Goal: Task Accomplishment & Management: Manage account settings

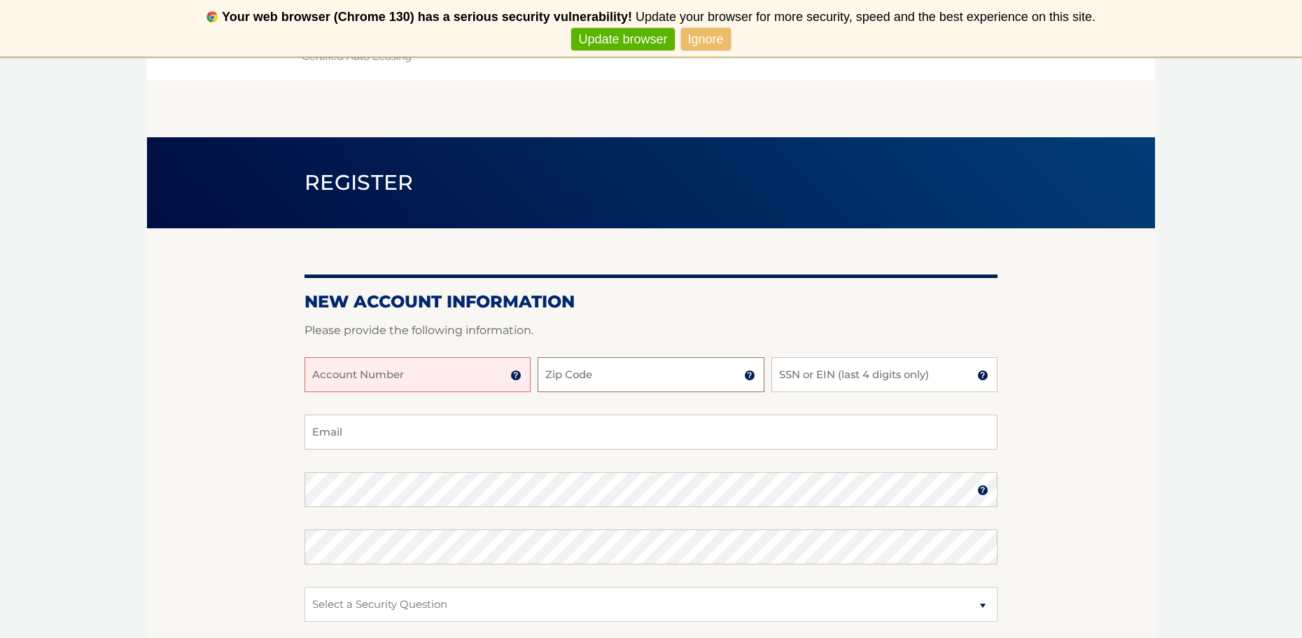
click at [650, 370] on input "Zip Code" at bounding box center [651, 374] width 226 height 35
click at [376, 382] on input "Account Number" at bounding box center [418, 374] width 226 height 35
type input "44456000004"
click at [585, 369] on input "Zip Code" at bounding box center [651, 374] width 226 height 35
type input "32164"
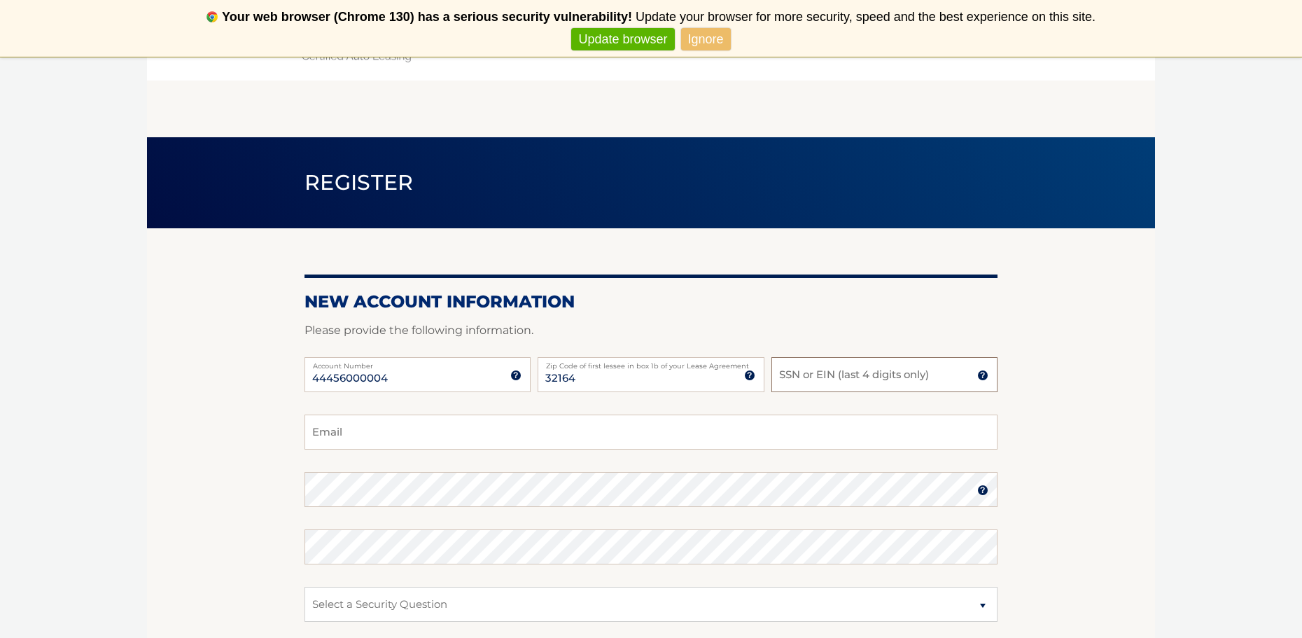
click at [822, 376] on input "SSN or EIN (last 4 digits only)" at bounding box center [885, 374] width 226 height 35
type input "7362"
click at [346, 442] on input "Email" at bounding box center [651, 432] width 693 height 35
type input "silray526@gmail,com"
click at [398, 602] on select "Select a Security Question What was the name of your elementary school? What is…" at bounding box center [651, 604] width 693 height 35
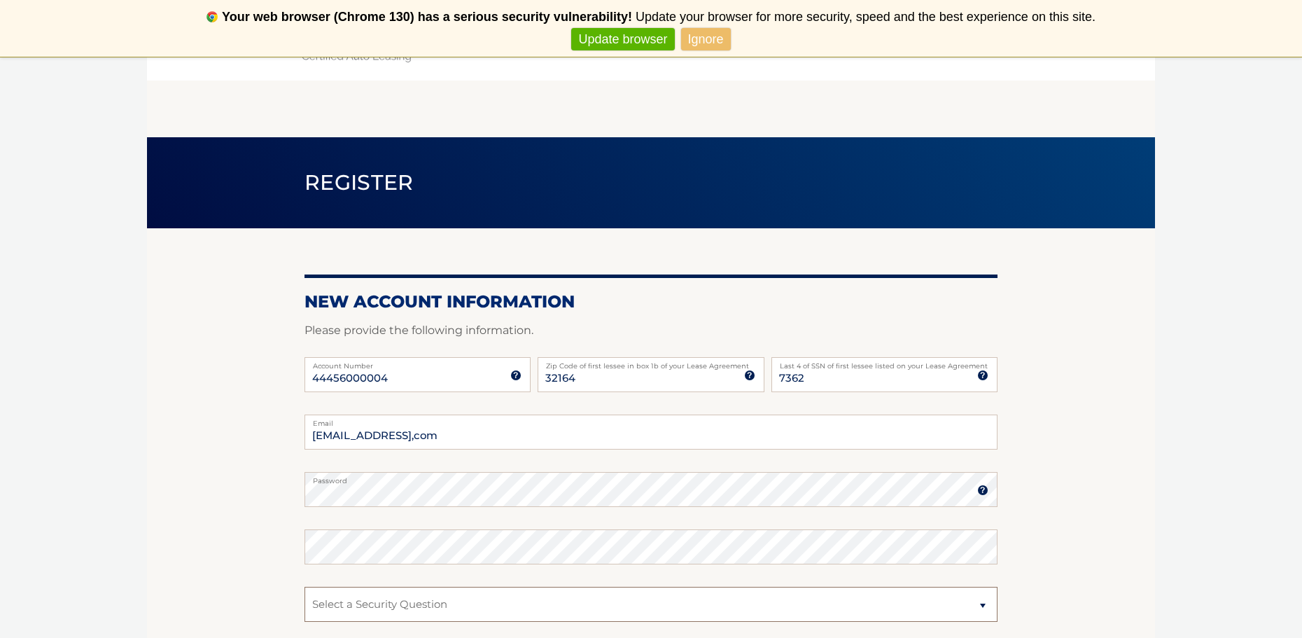
select select "2"
click at [305, 587] on select "Select a Security Question What was the name of your elementary school? What is…" at bounding box center [651, 604] width 693 height 35
click at [403, 611] on select "Select a Security Question What was the name of your elementary school? What is…" at bounding box center [651, 604] width 693 height 35
click at [434, 606] on select "Select a Security Question What was the name of your elementary school? What is…" at bounding box center [651, 604] width 693 height 35
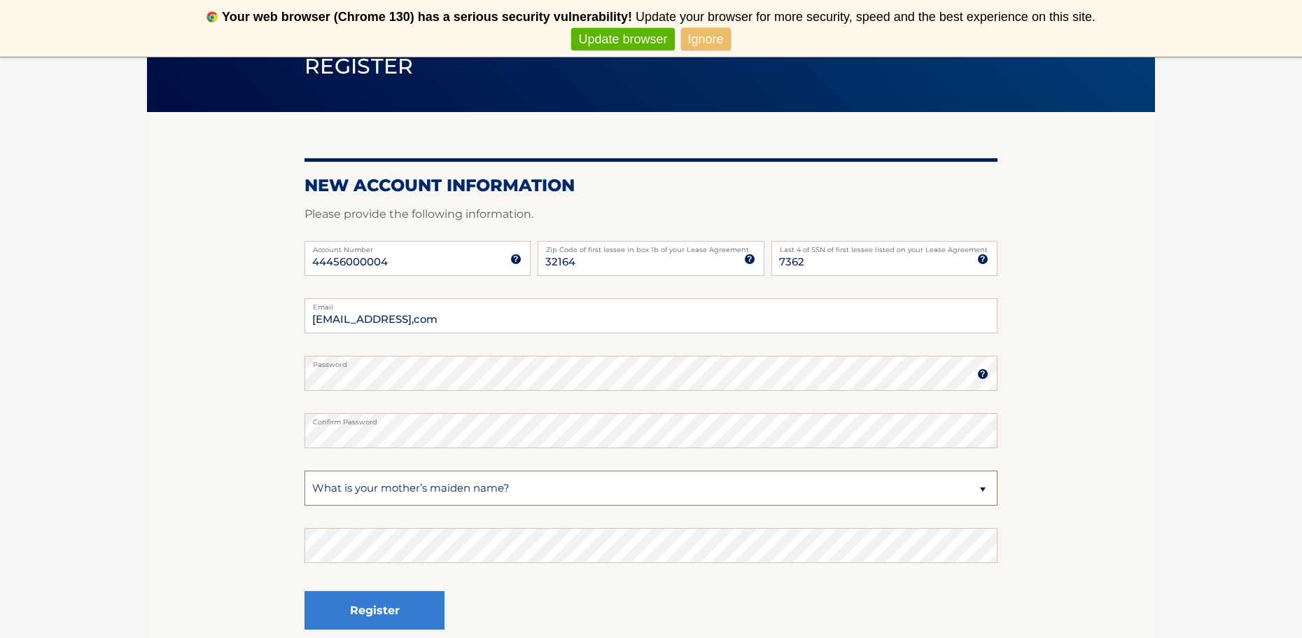
scroll to position [244, 0]
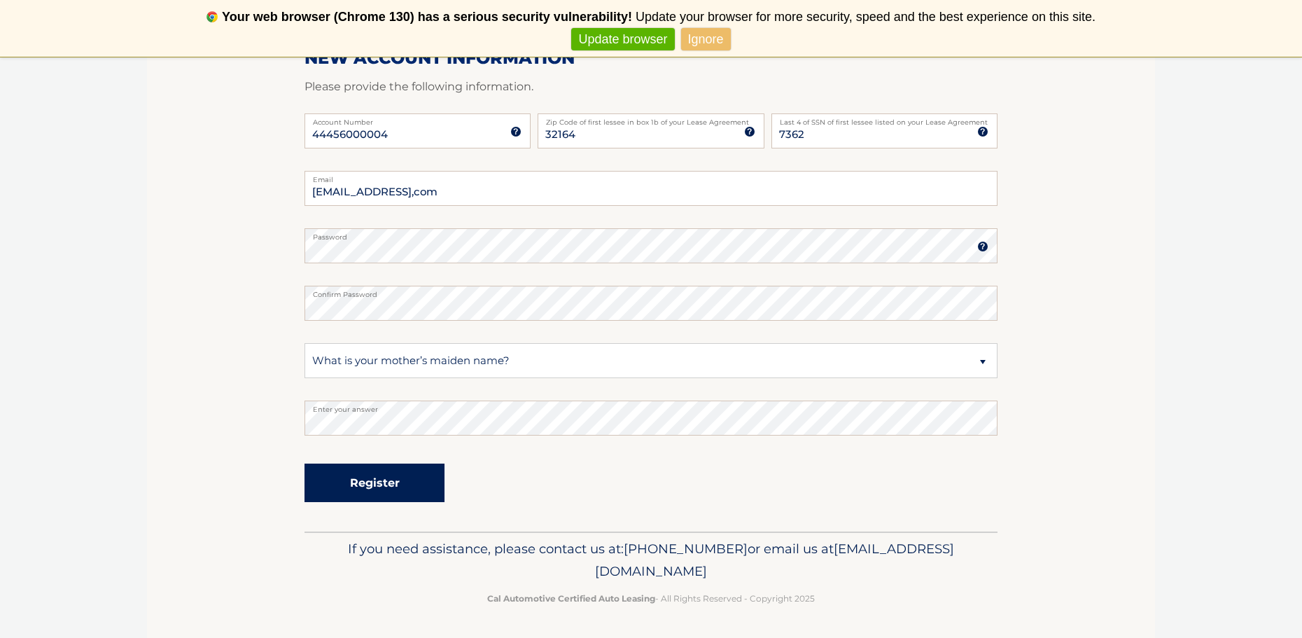
click at [380, 477] on button "Register" at bounding box center [375, 483] width 140 height 39
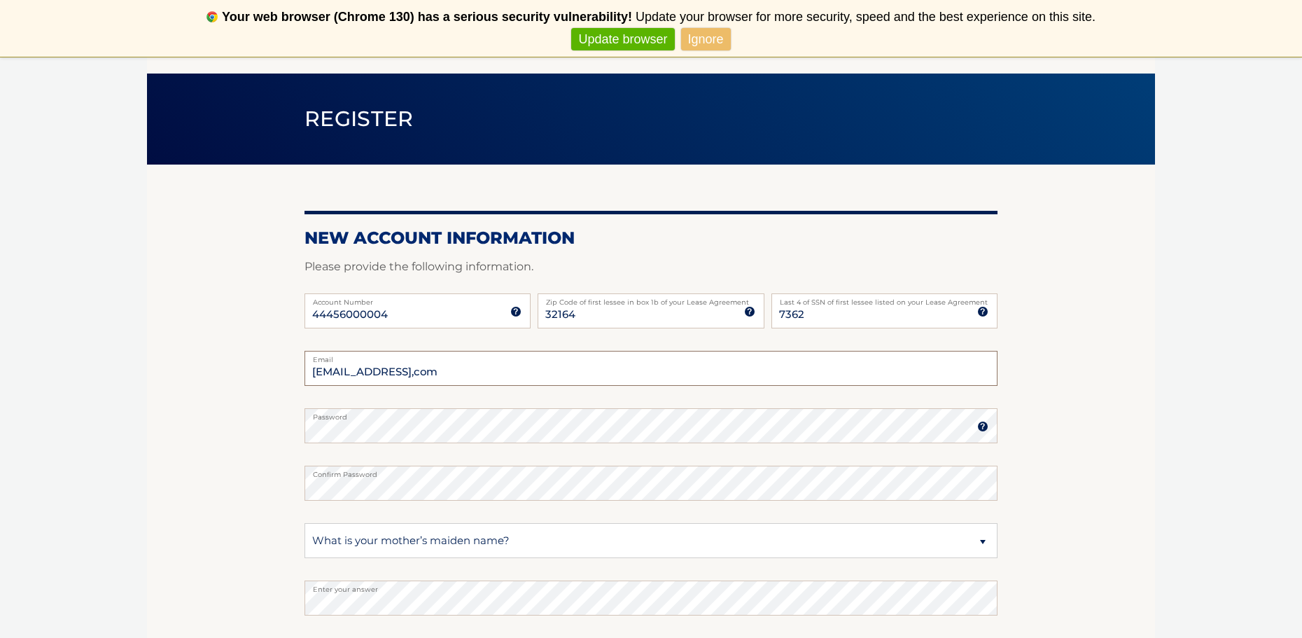
scroll to position [210, 0]
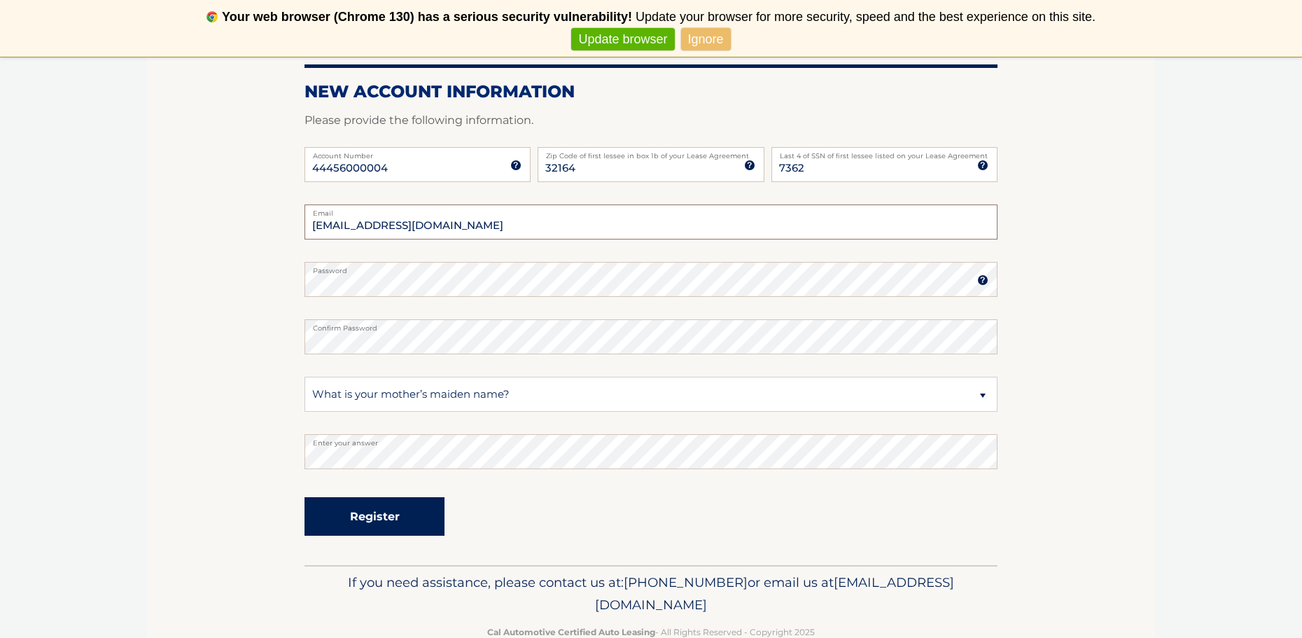
type input "silray526@gmail.com"
click at [379, 516] on button "Register" at bounding box center [375, 516] width 140 height 39
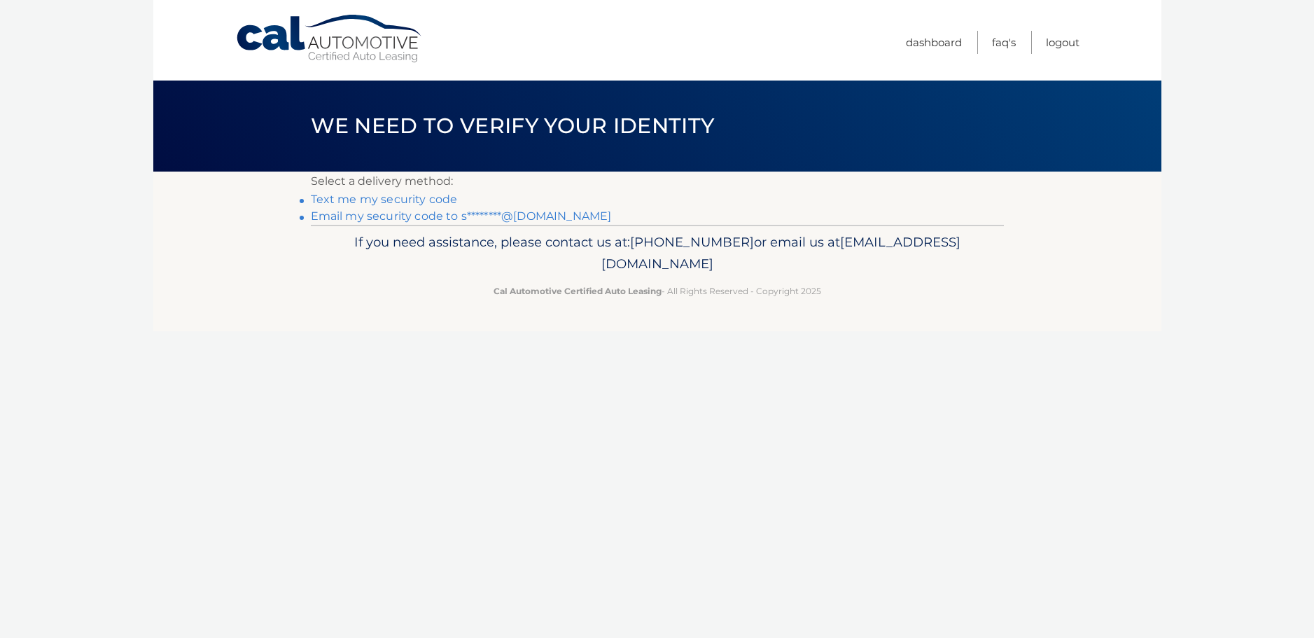
click at [349, 218] on link "Email my security code to s********@gmail.com" at bounding box center [461, 215] width 301 height 13
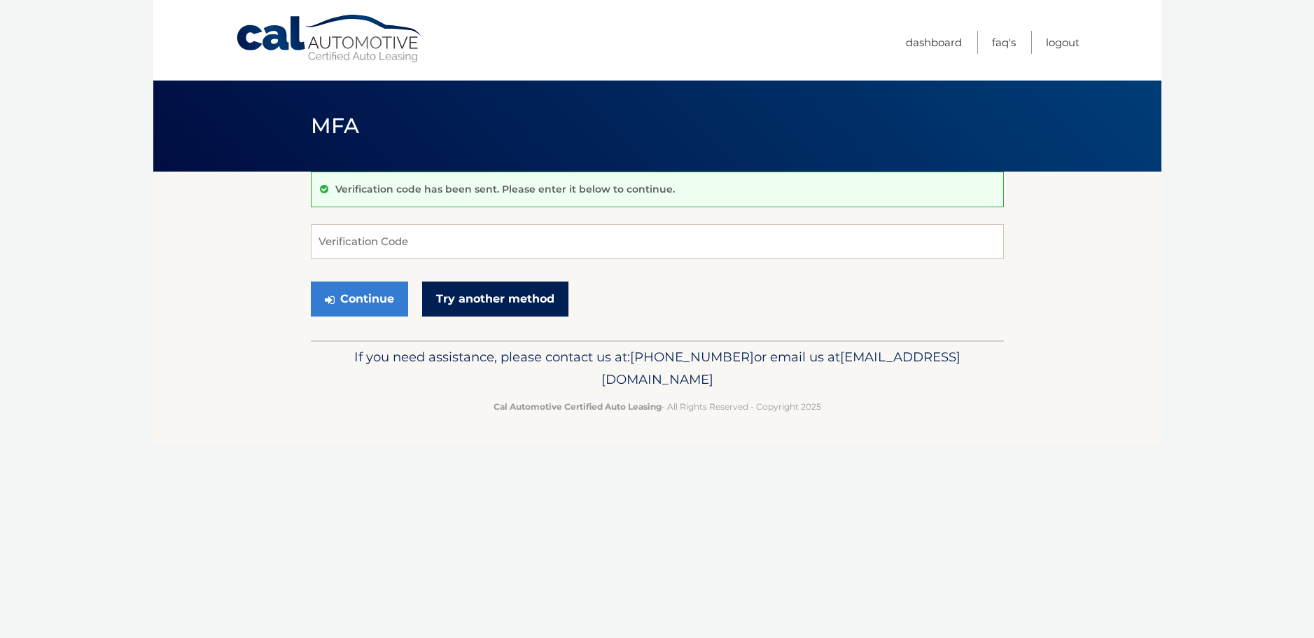
click at [471, 298] on link "Try another method" at bounding box center [495, 298] width 146 height 35
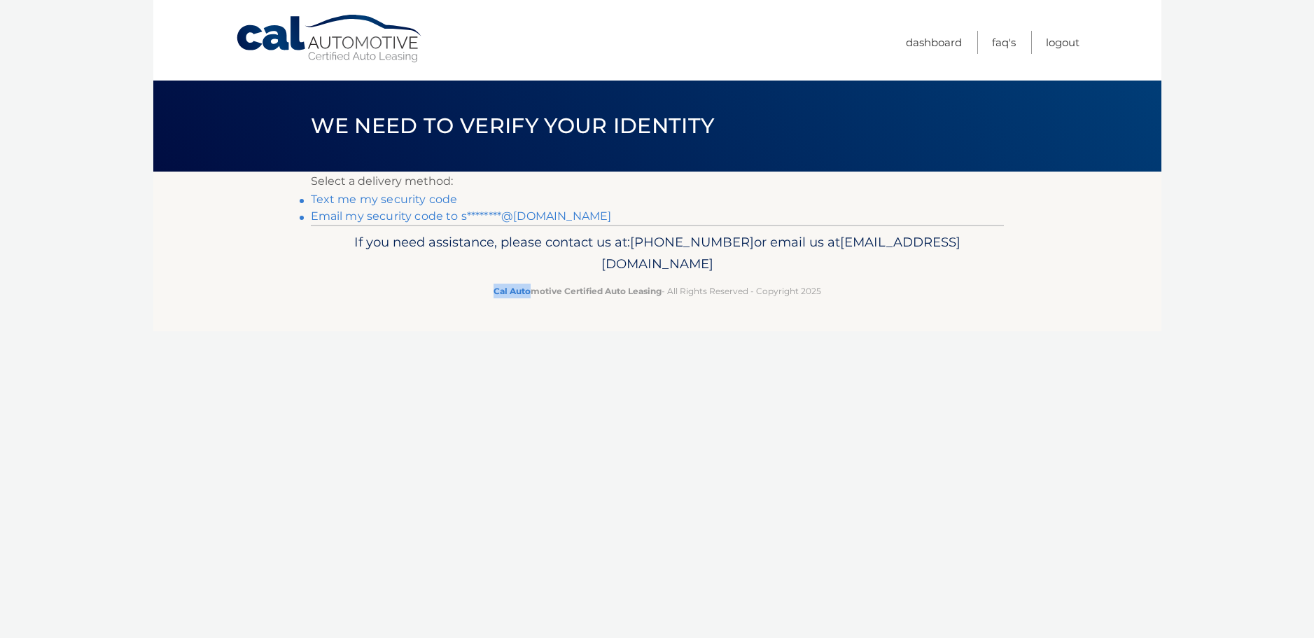
drag, startPoint x: 389, startPoint y: 398, endPoint x: 534, endPoint y: 442, distance: 151.3
click at [534, 443] on div "Cal Automotive Menu Dashboard FAQ's Logout ×" at bounding box center [657, 319] width 1008 height 638
click at [501, 358] on div "Cal Automotive Menu Dashboard FAQ's Logout ×" at bounding box center [657, 319] width 1008 height 638
click at [399, 196] on link "Text me my security code" at bounding box center [384, 199] width 147 height 13
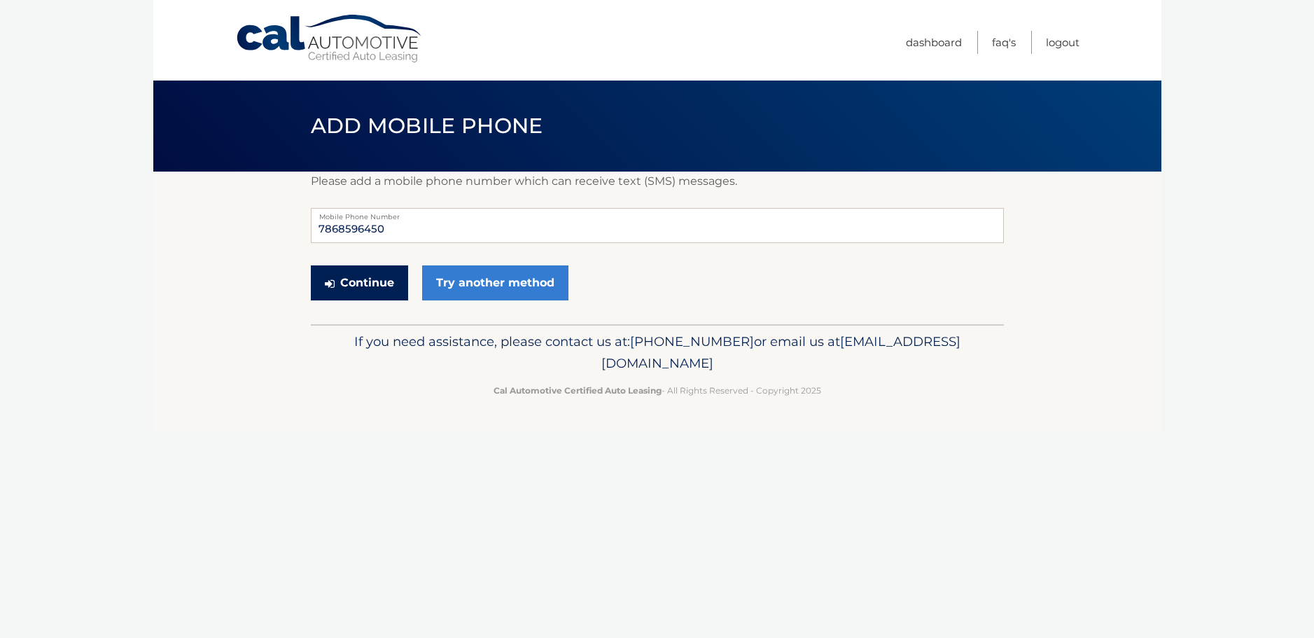
click at [340, 276] on button "Continue" at bounding box center [359, 282] width 97 height 35
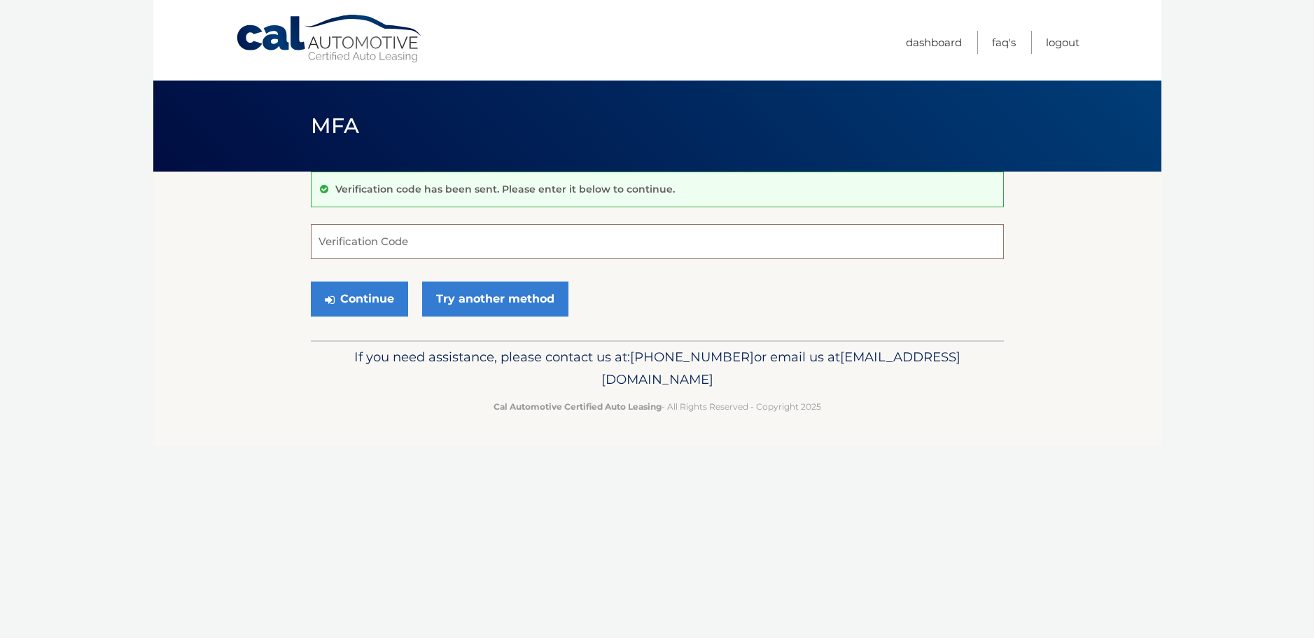
click at [380, 246] on input "Verification Code" at bounding box center [657, 241] width 693 height 35
type input "962131"
click at [361, 293] on button "Continue" at bounding box center [359, 298] width 97 height 35
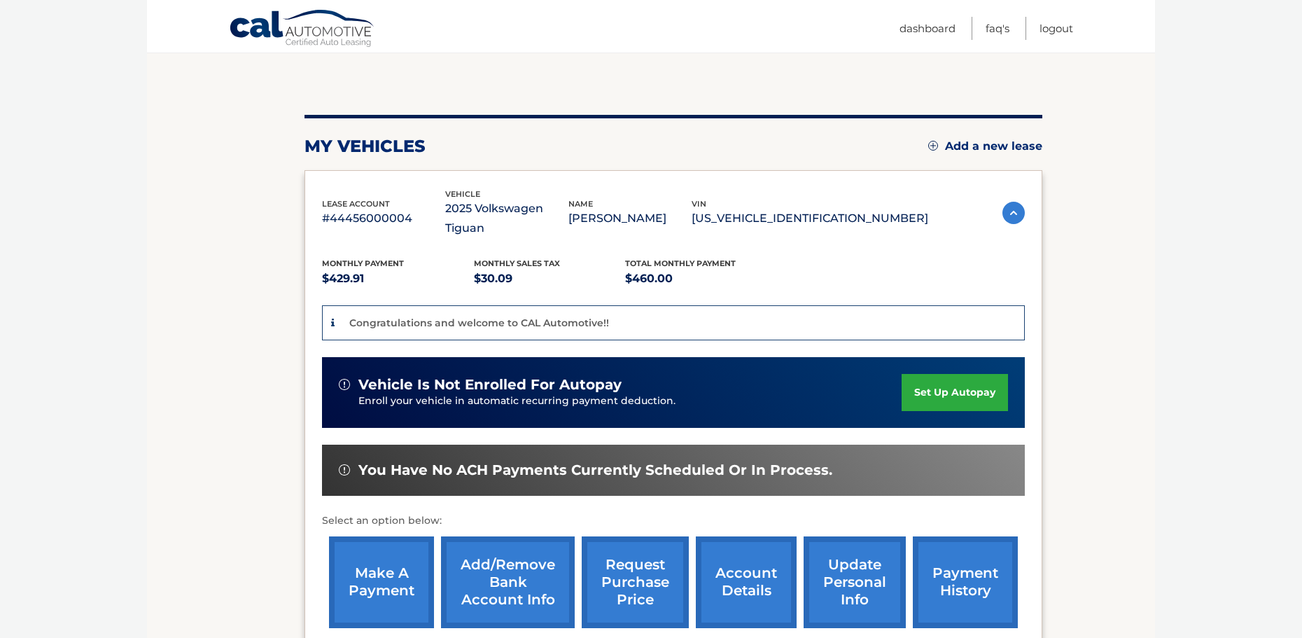
scroll to position [210, 0]
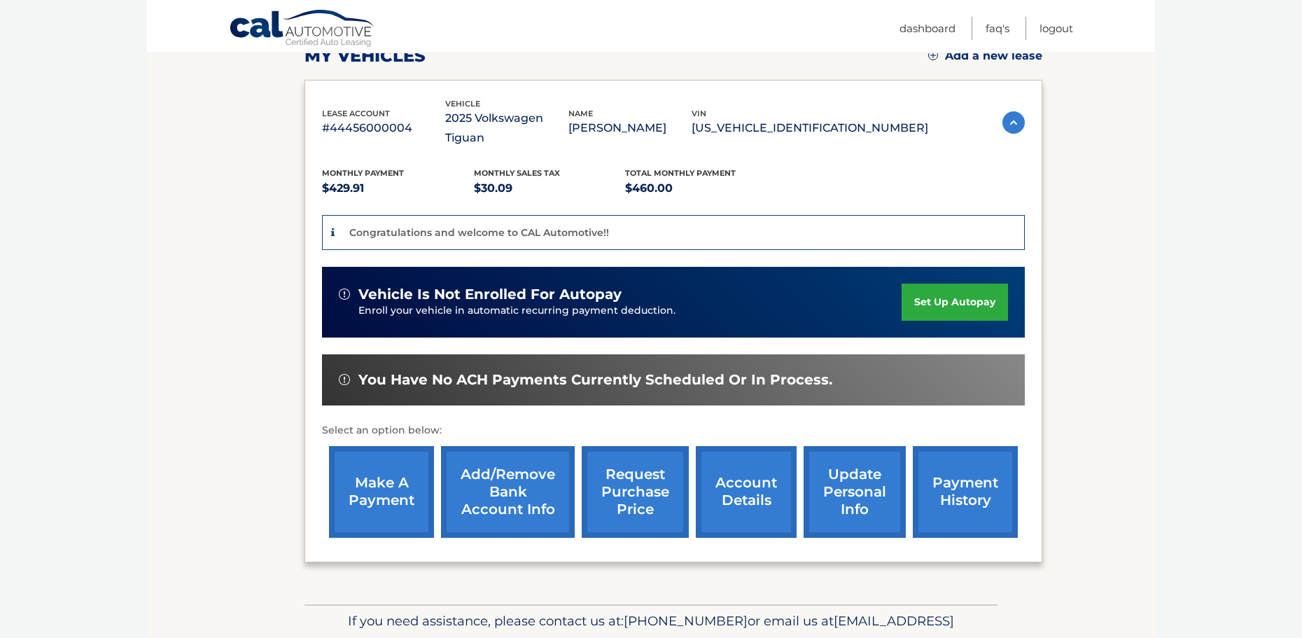
click at [934, 284] on link "set up autopay" at bounding box center [955, 302] width 106 height 37
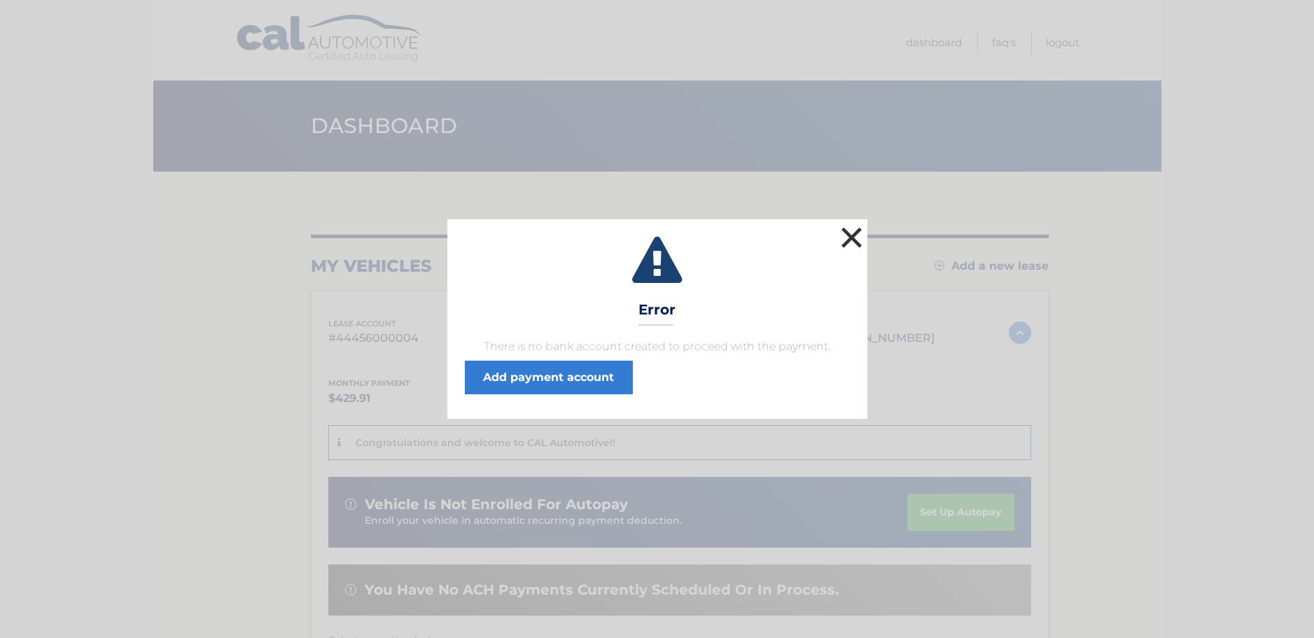
click at [846, 239] on button "×" at bounding box center [852, 237] width 28 height 28
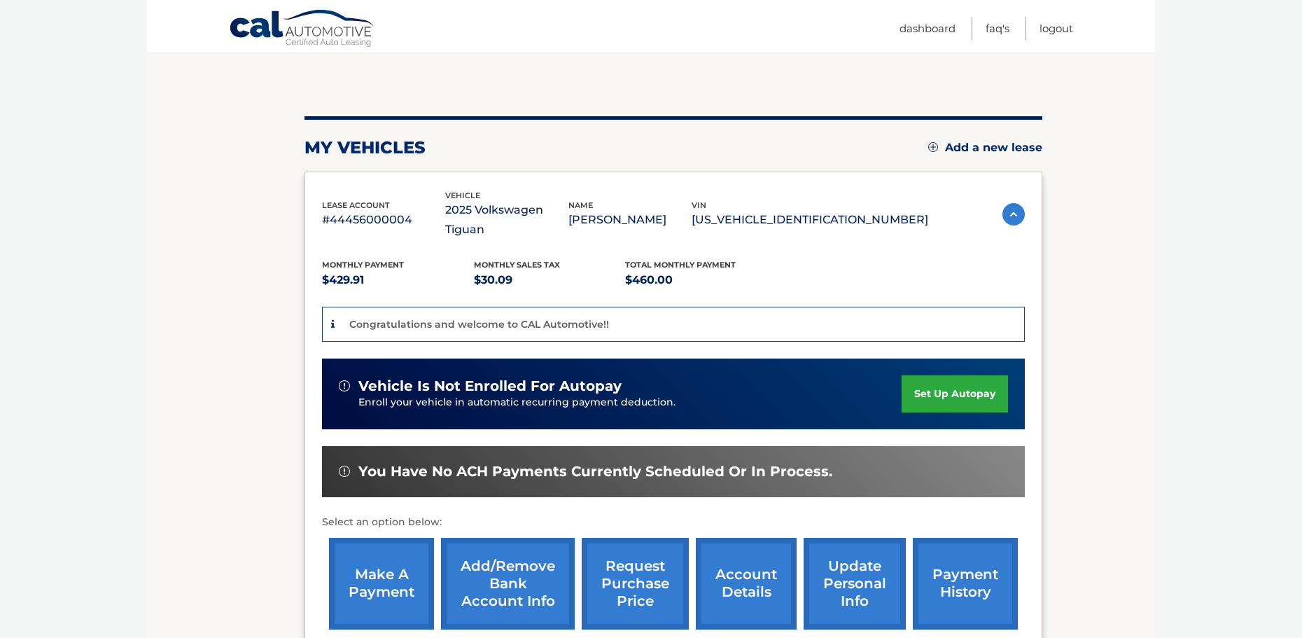
scroll to position [210, 0]
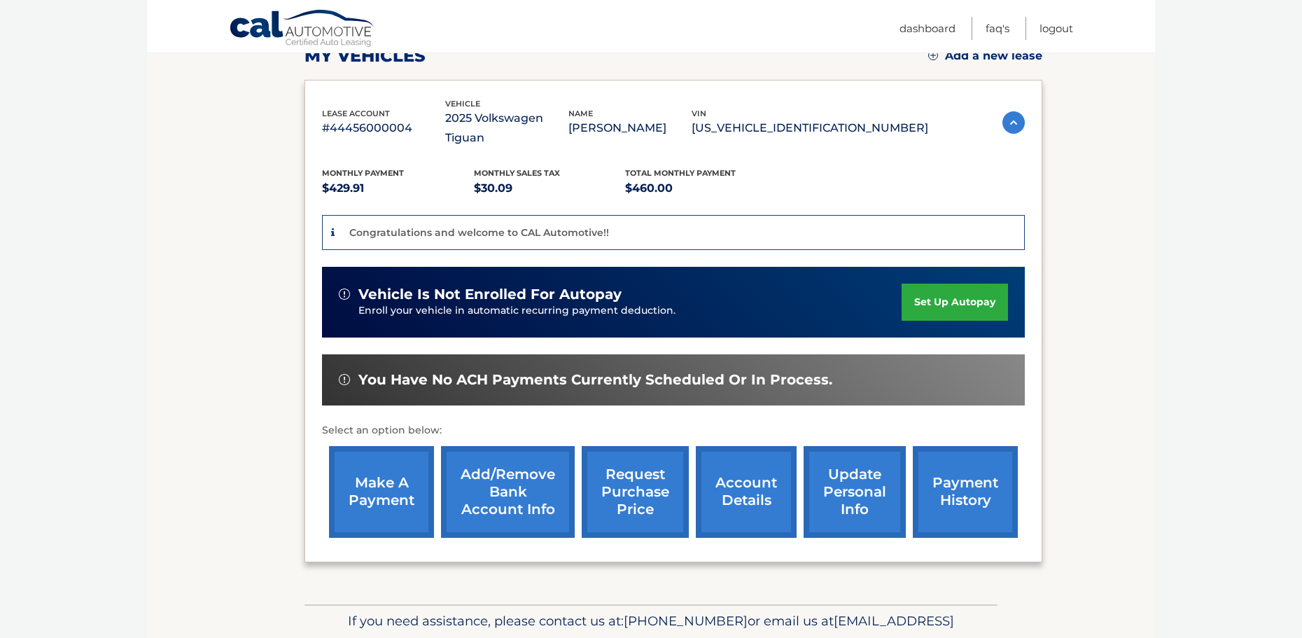
click at [928, 284] on link "set up autopay" at bounding box center [955, 302] width 106 height 37
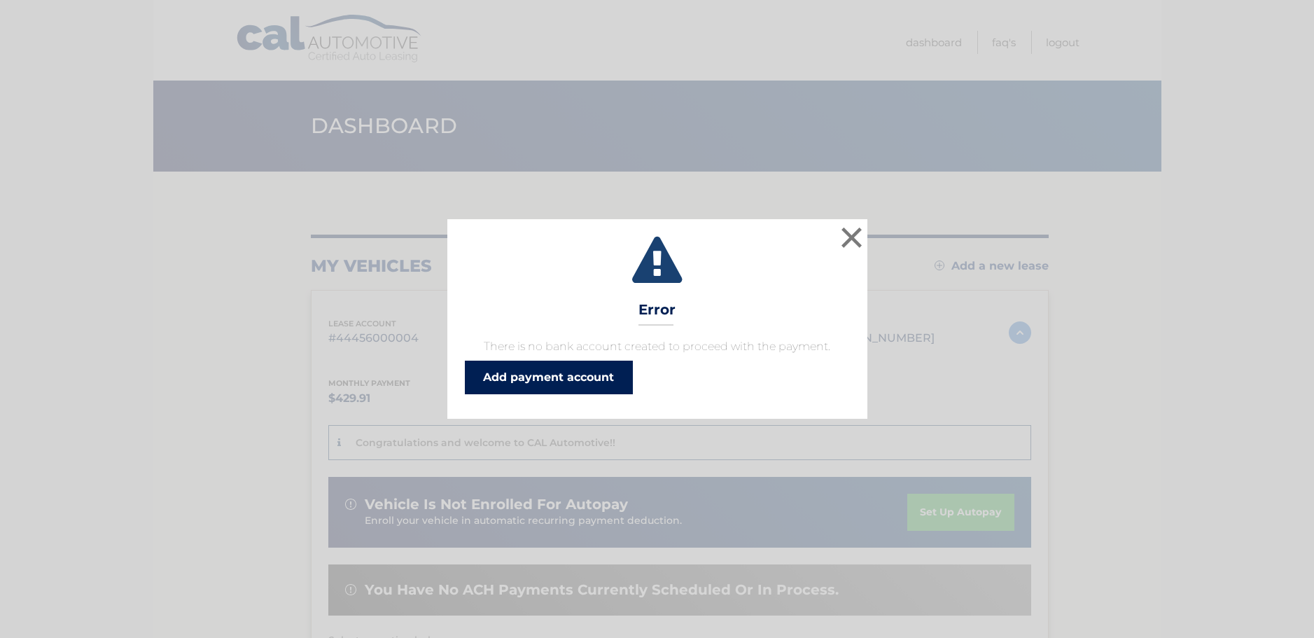
click at [547, 383] on link "Add payment account" at bounding box center [549, 378] width 168 height 34
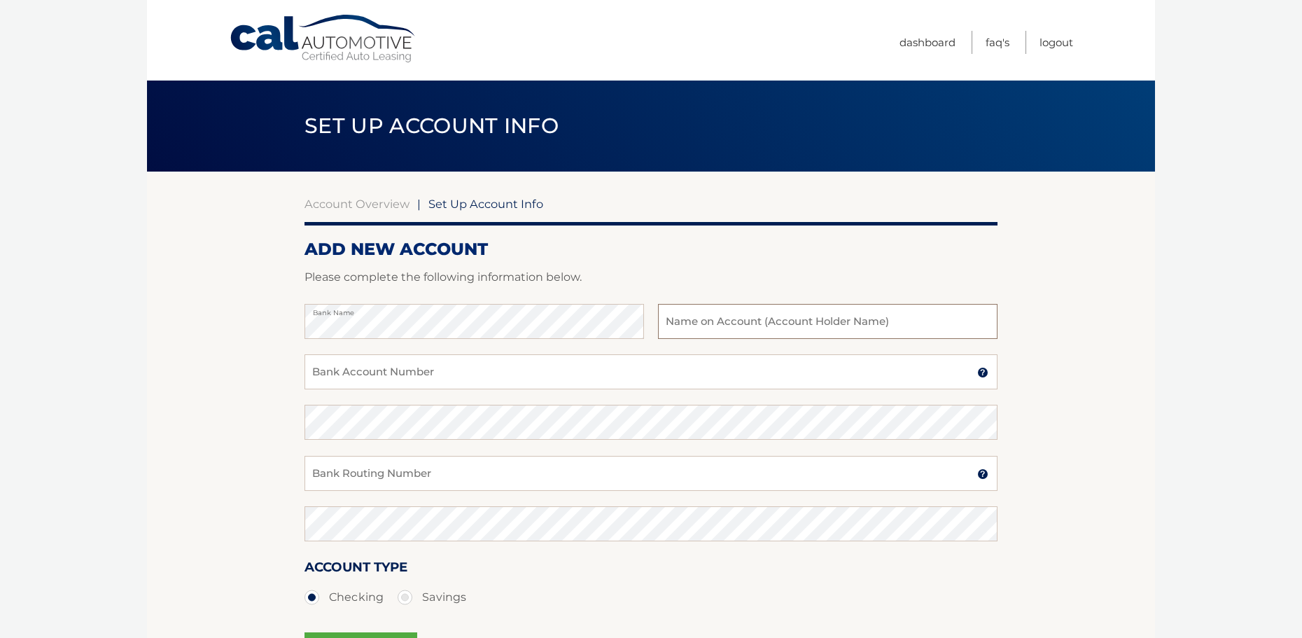
click at [753, 326] on input "text" at bounding box center [828, 321] width 340 height 35
type input "Silvia Sanchez"
click at [398, 365] on input "Bank Account Number" at bounding box center [651, 371] width 693 height 35
type input "3093935929"
click at [339, 466] on input "Bank Routing Number" at bounding box center [651, 473] width 693 height 35
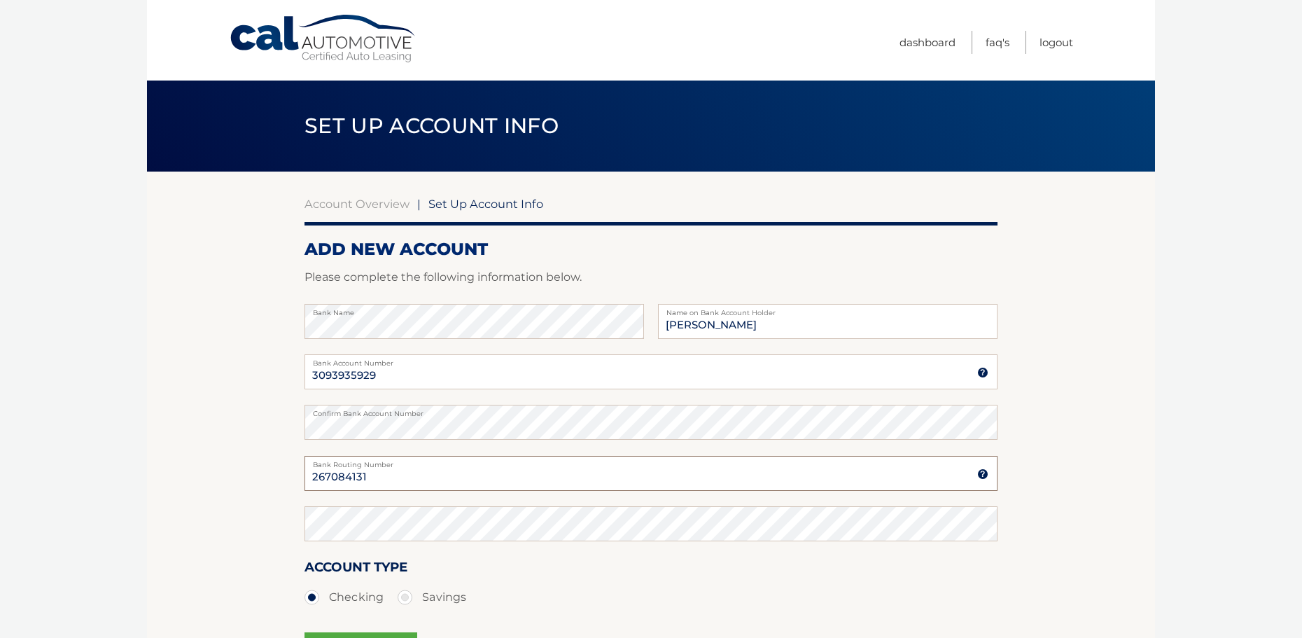
type input "267084131"
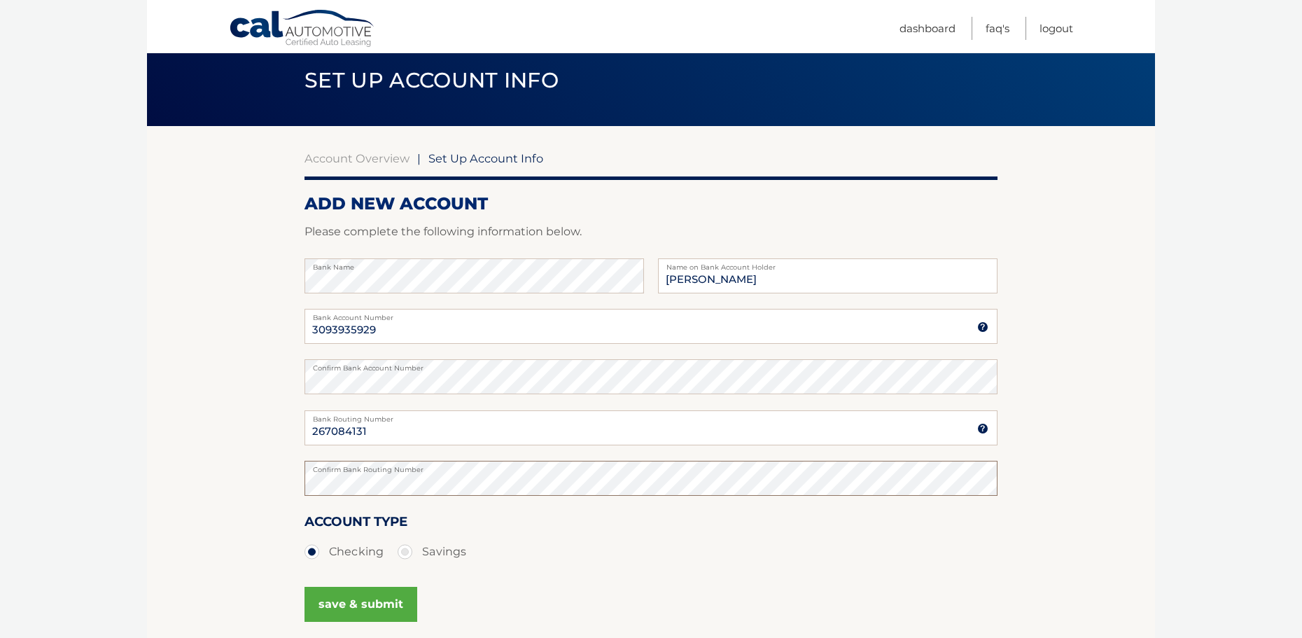
scroll to position [140, 0]
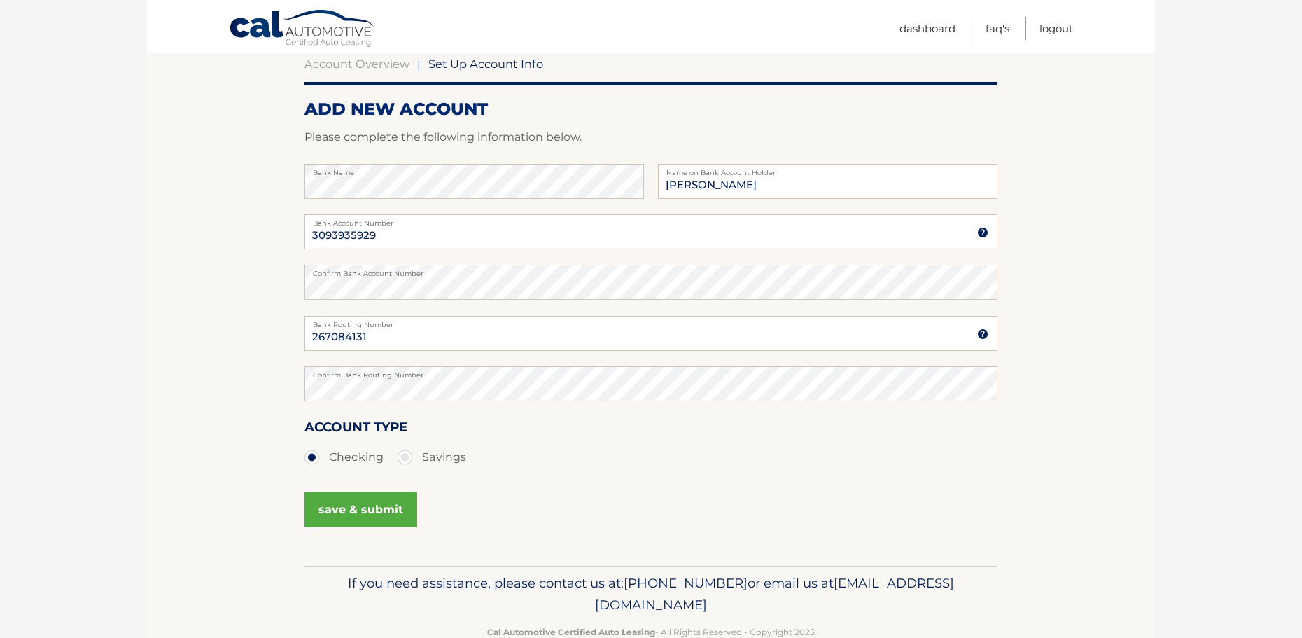
click at [354, 509] on button "save & submit" at bounding box center [361, 509] width 113 height 35
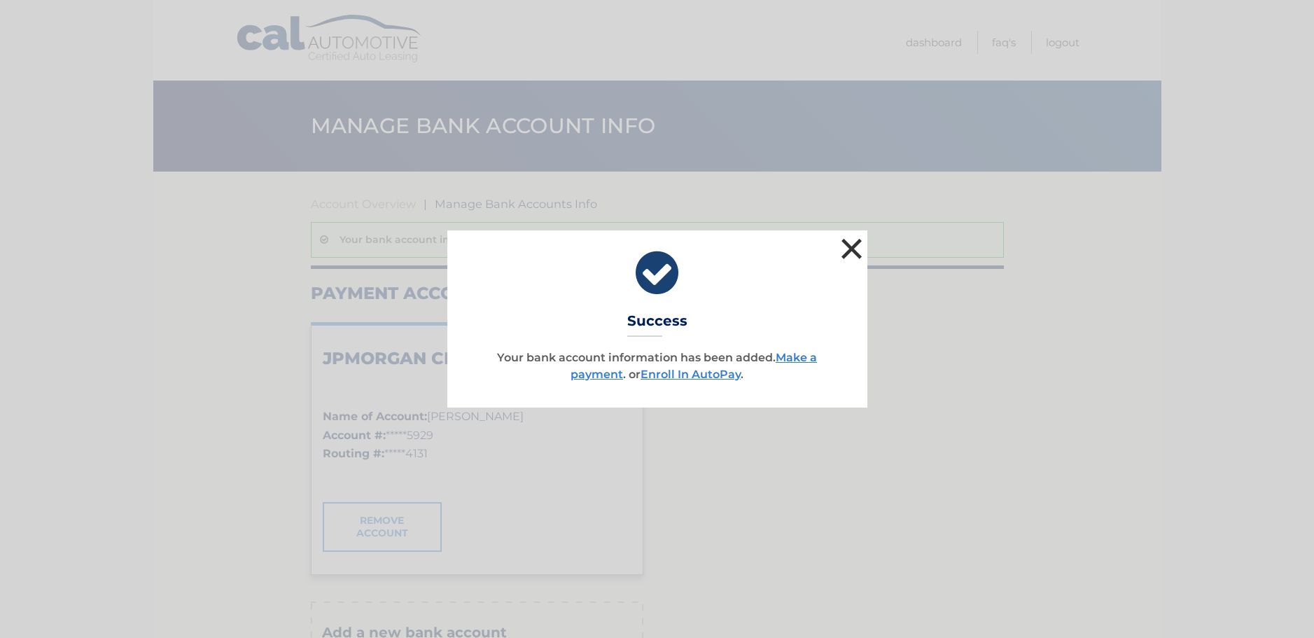
click at [847, 251] on button "×" at bounding box center [852, 249] width 28 height 28
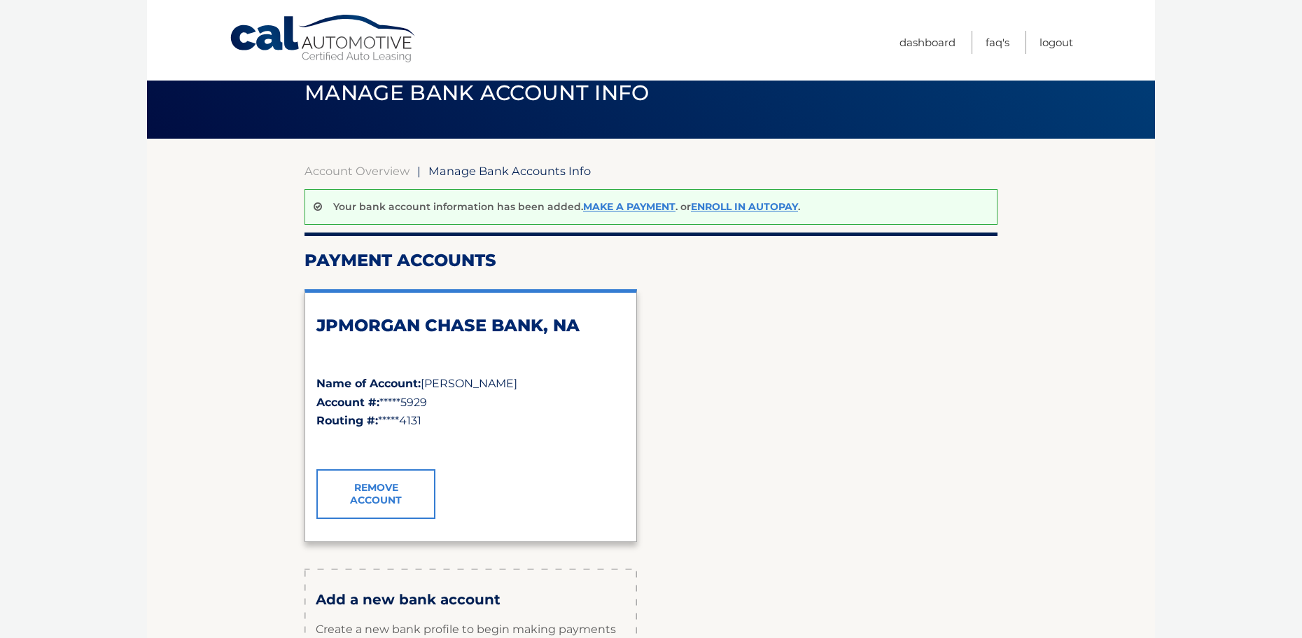
scroll to position [14, 0]
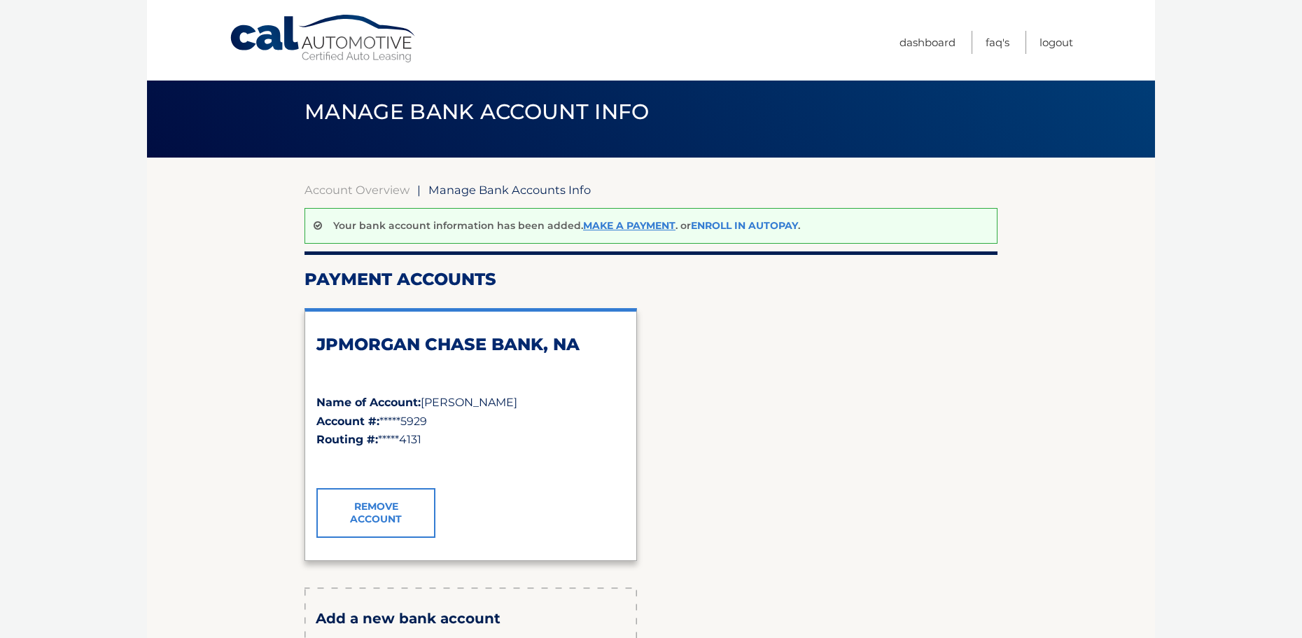
click at [733, 220] on link "Enroll In AutoPay" at bounding box center [744, 225] width 107 height 13
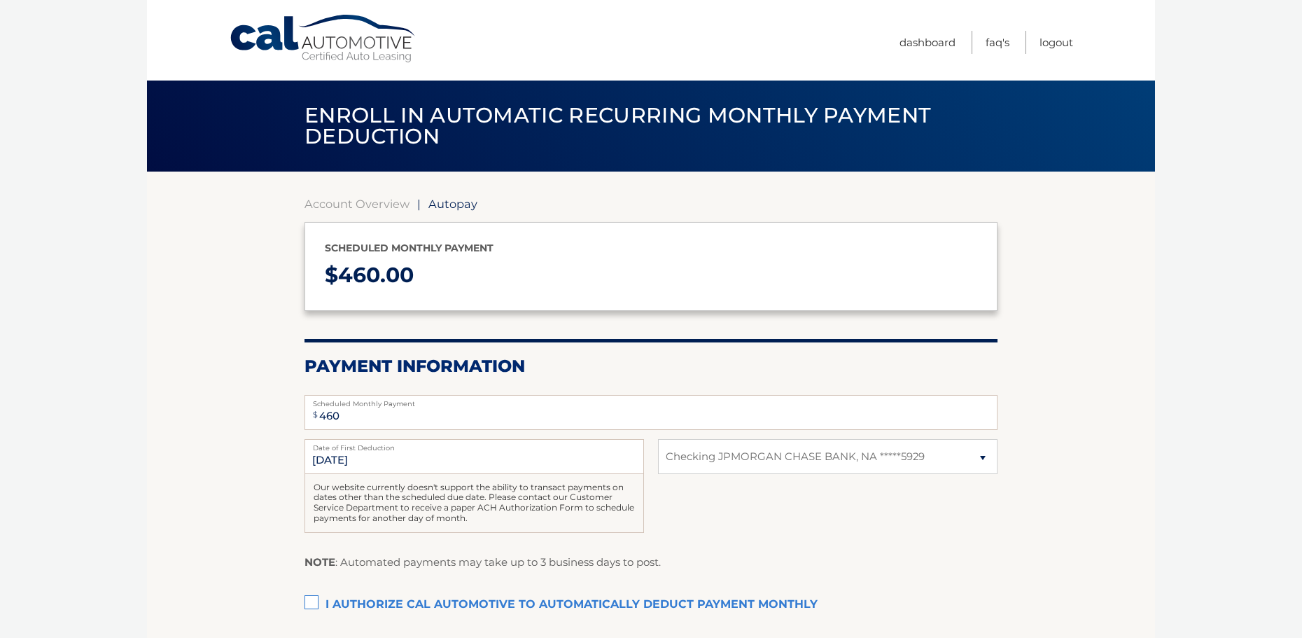
select select "MWUzMzgzMDUtMGU3Mi00NDI2LWI0NTUtNjE1ZjJkOGI0ZjU5"
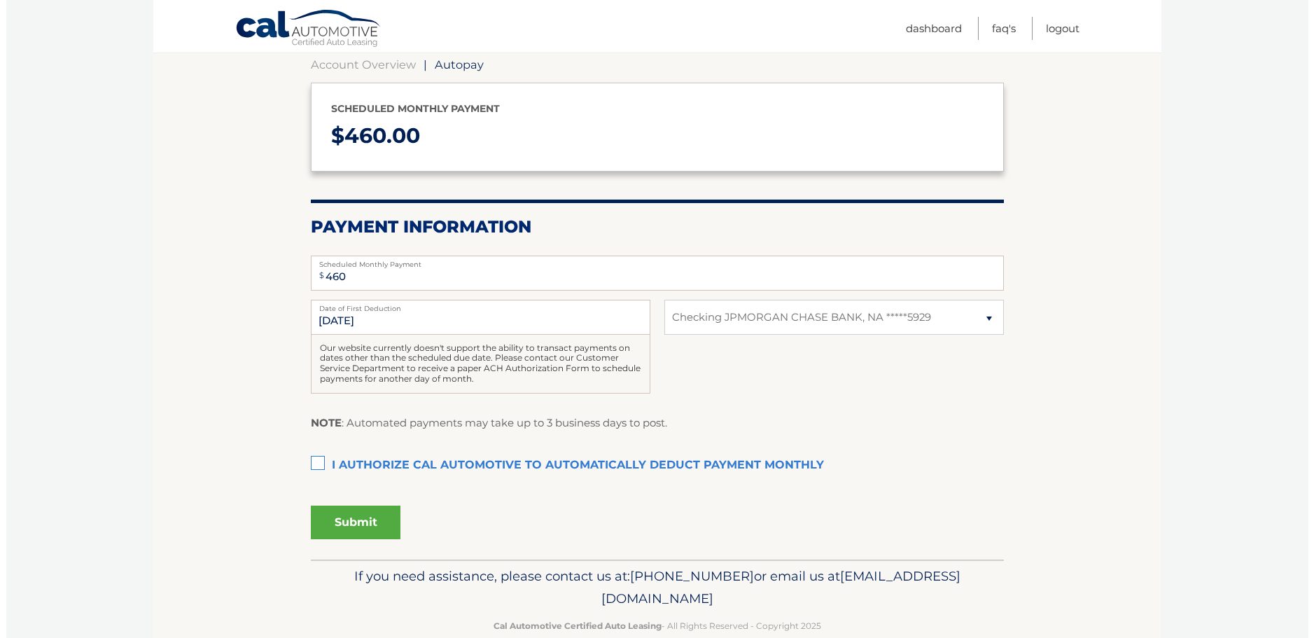
scroll to position [140, 0]
click at [314, 464] on label "I authorize cal automotive to automatically deduct payment monthly This checkbo…" at bounding box center [651, 465] width 693 height 28
click at [0, 0] on input "I authorize cal automotive to automatically deduct payment monthly This checkbo…" at bounding box center [0, 0] width 0 height 0
click at [356, 528] on button "Submit" at bounding box center [350, 522] width 90 height 34
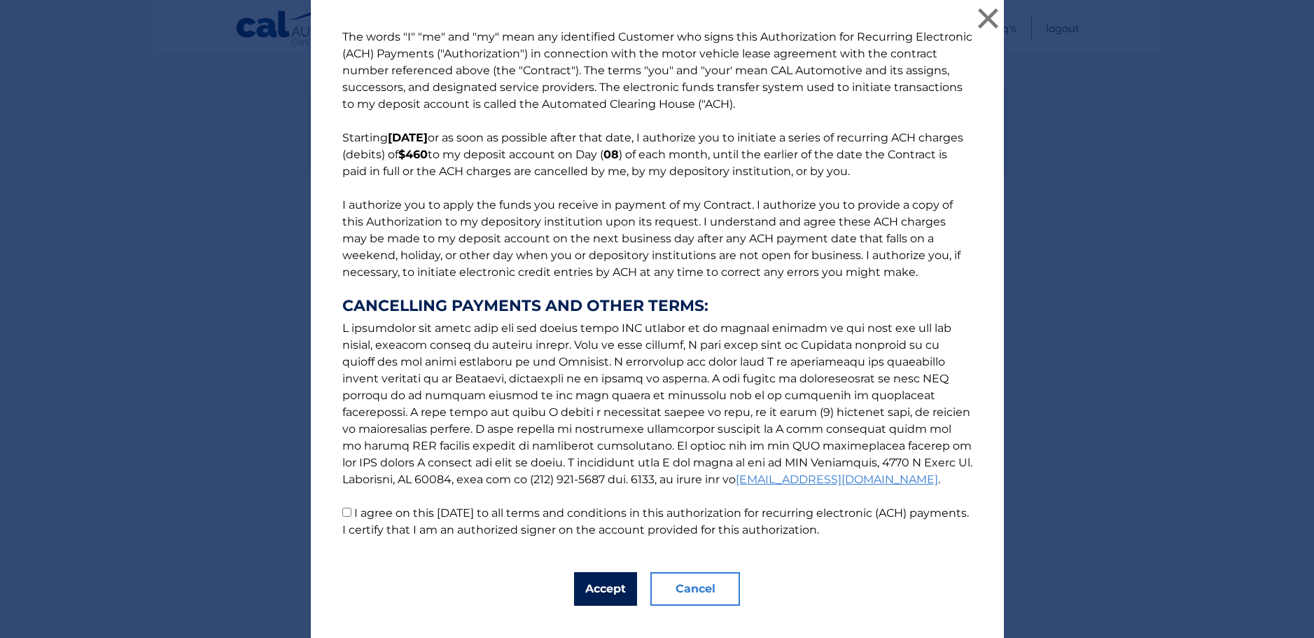
click at [588, 597] on button "Accept" at bounding box center [605, 589] width 63 height 34
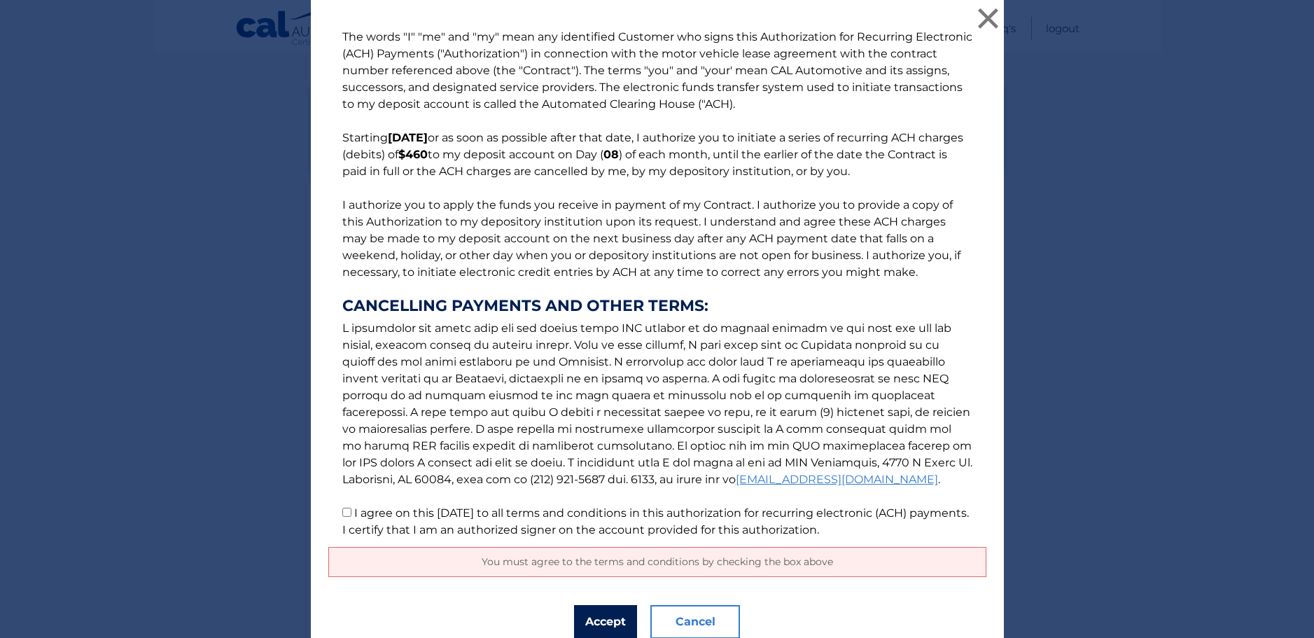
scroll to position [57, 0]
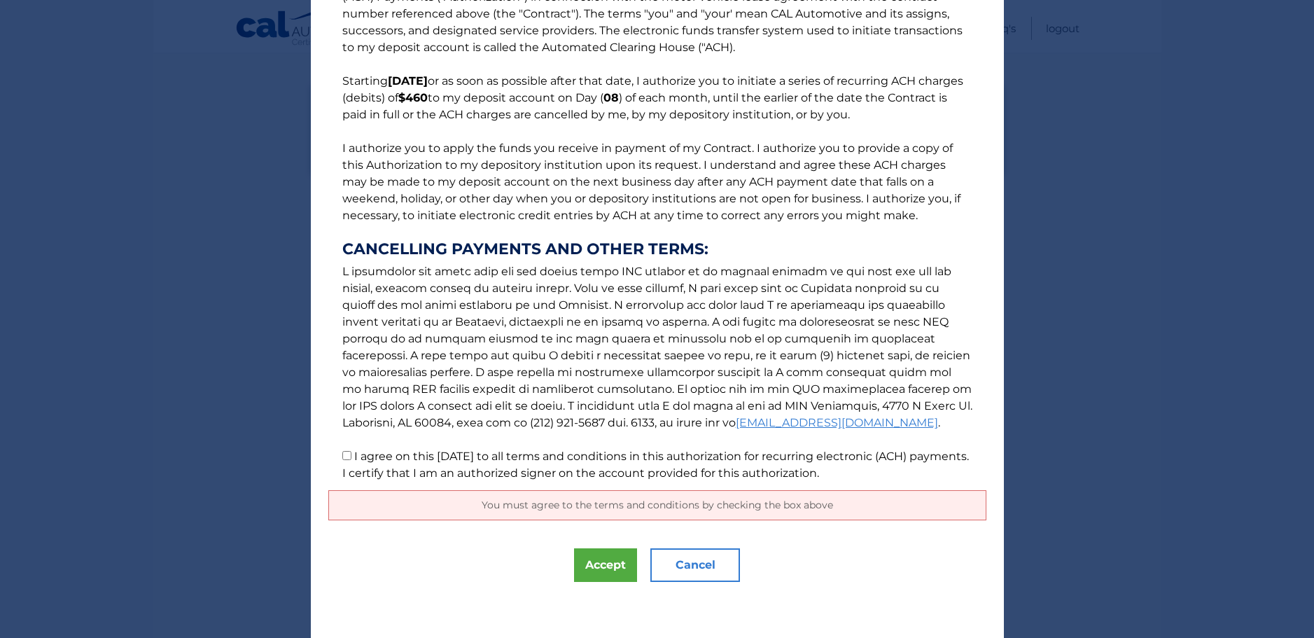
click at [448, 573] on div "The words "I" "me" and "my" mean any identified Customer who signs this Authori…" at bounding box center [657, 290] width 693 height 695
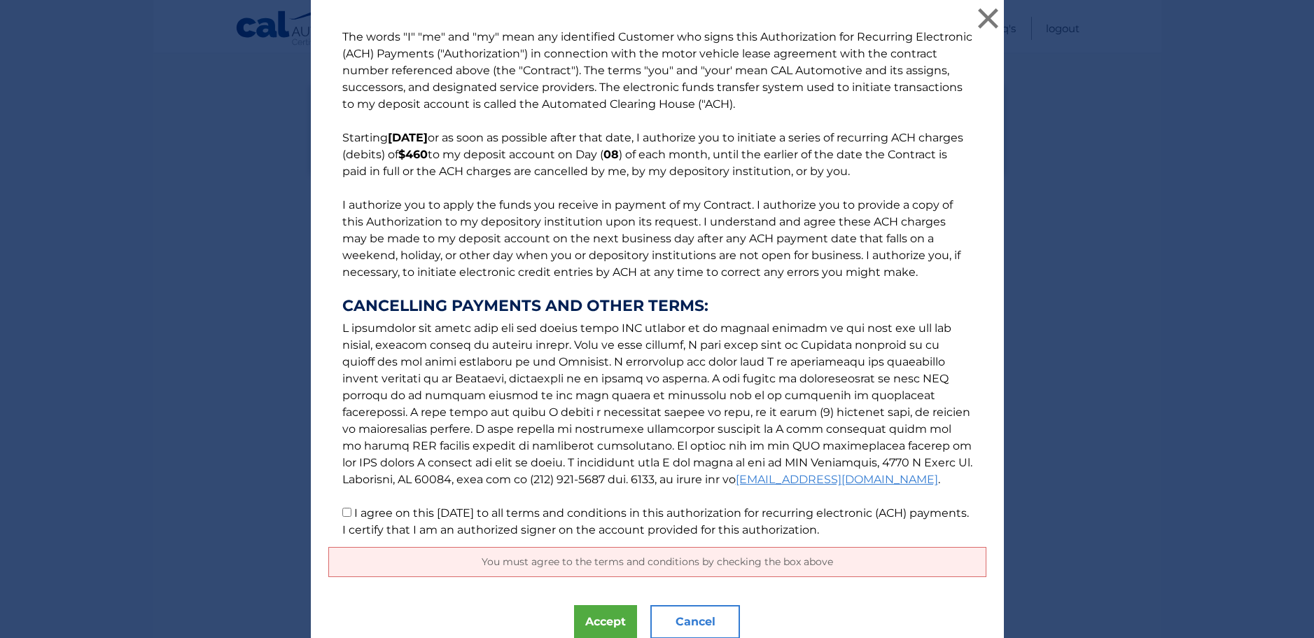
click at [342, 513] on input "I agree on this 09/04/2025 to all terms and conditions in this authorization fo…" at bounding box center [346, 512] width 9 height 9
checkbox input "true"
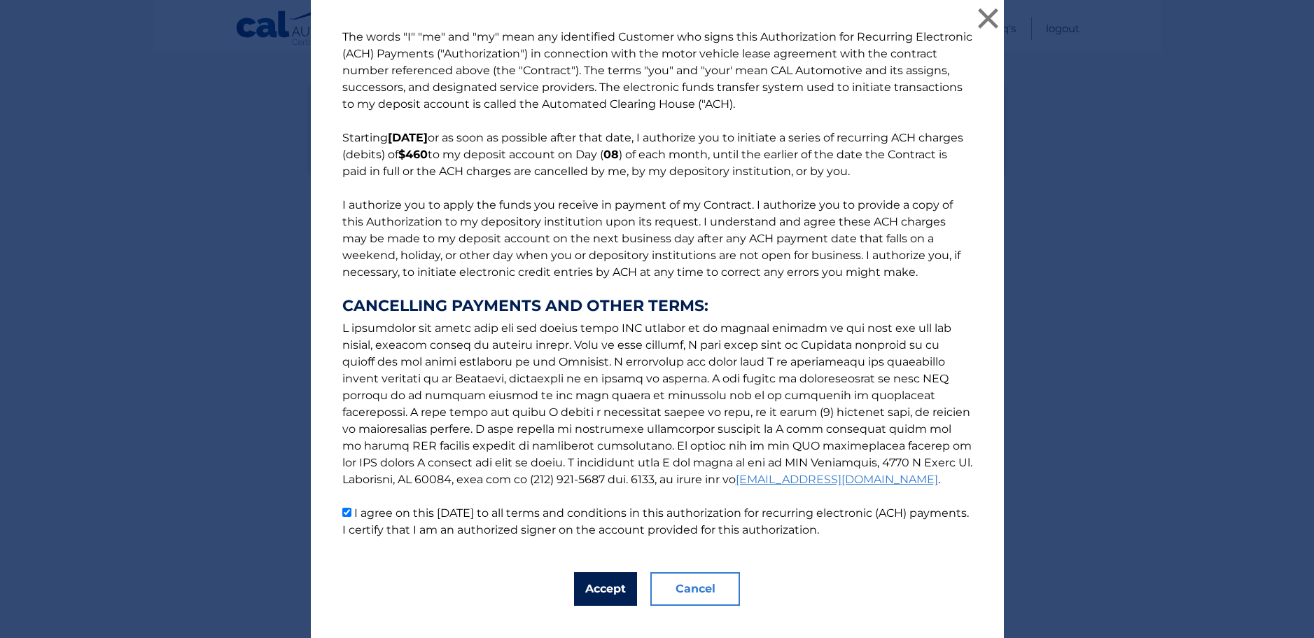
click at [596, 596] on button "Accept" at bounding box center [605, 589] width 63 height 34
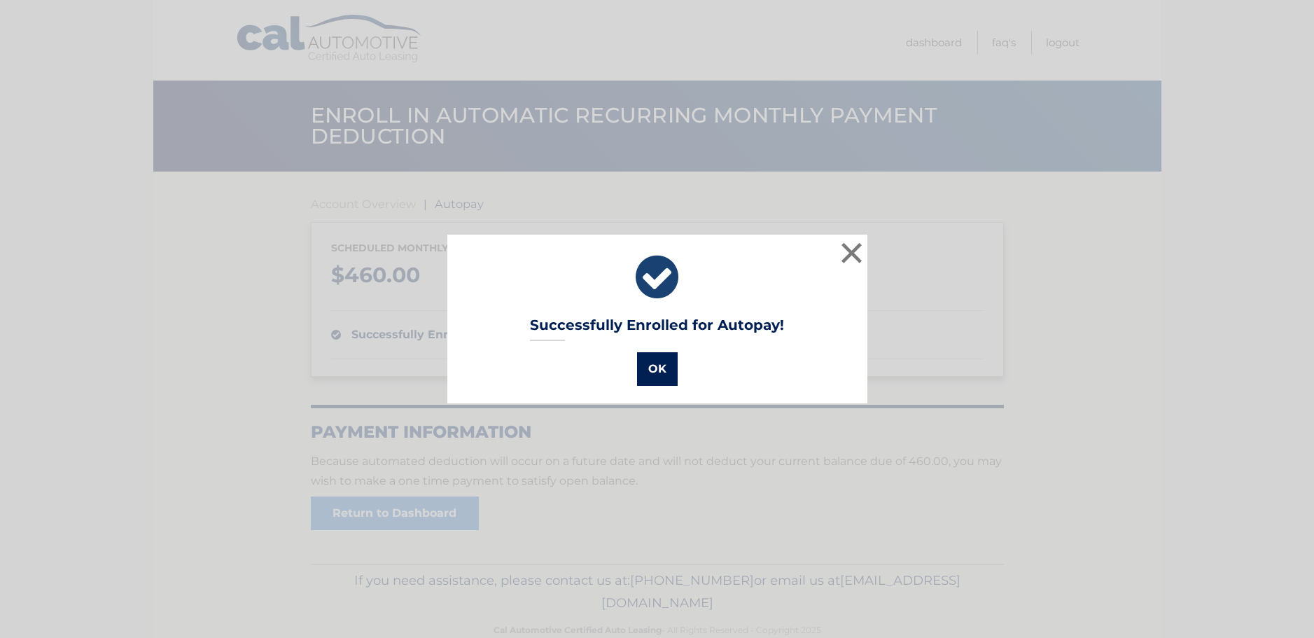
click at [656, 372] on button "OK" at bounding box center [657, 369] width 41 height 34
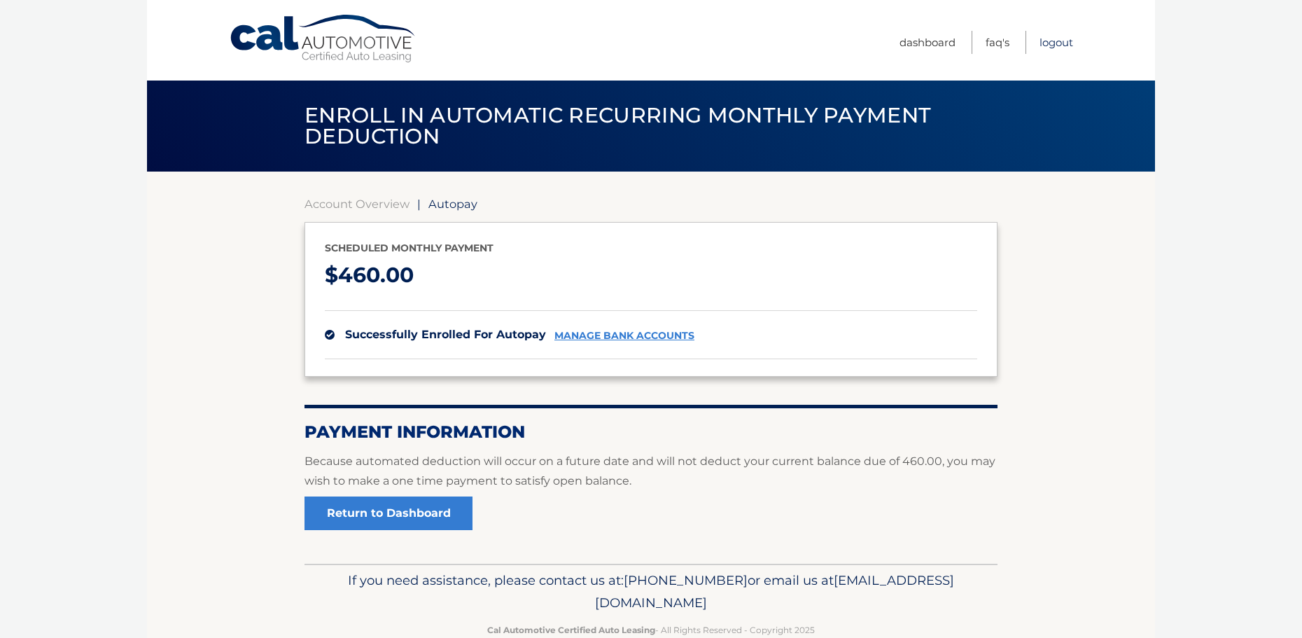
click at [1061, 46] on link "Logout" at bounding box center [1057, 42] width 34 height 23
